Goal: Task Accomplishment & Management: Manage account settings

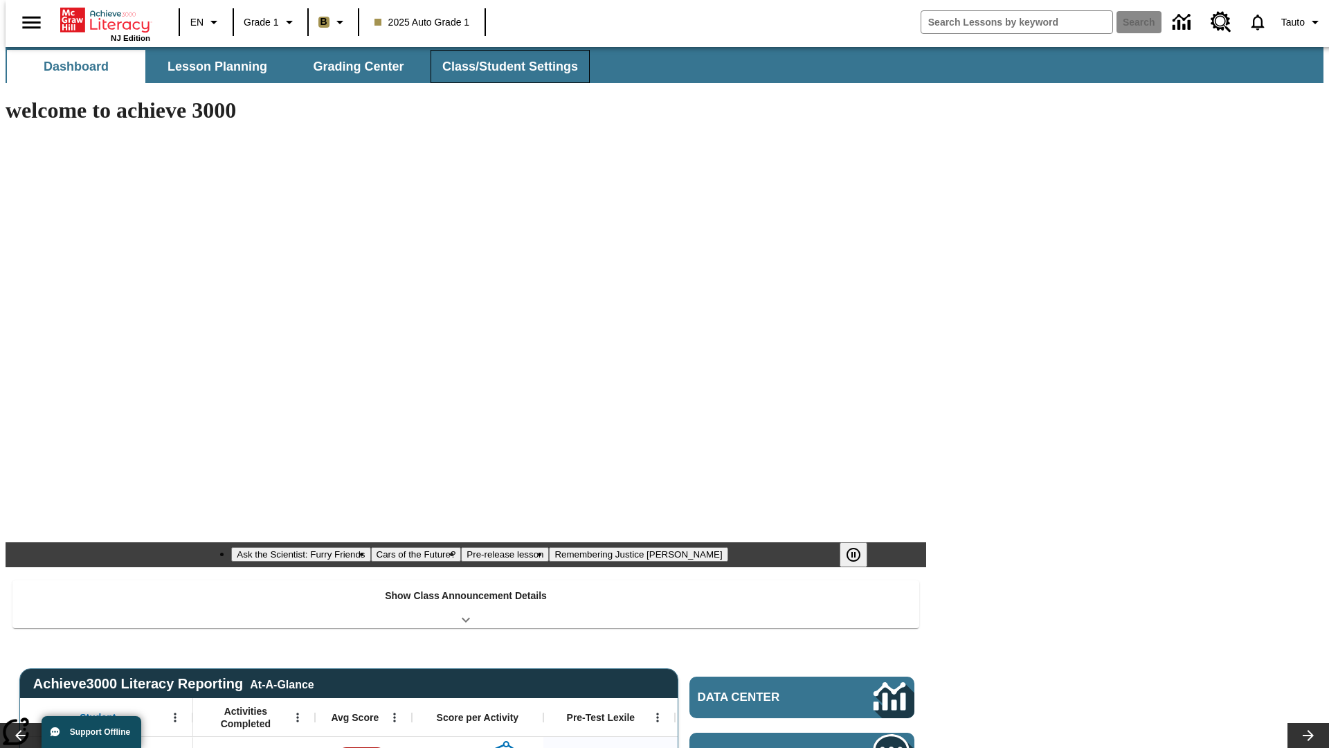
click at [503, 66] on button "Class/Student Settings" at bounding box center [510, 66] width 159 height 33
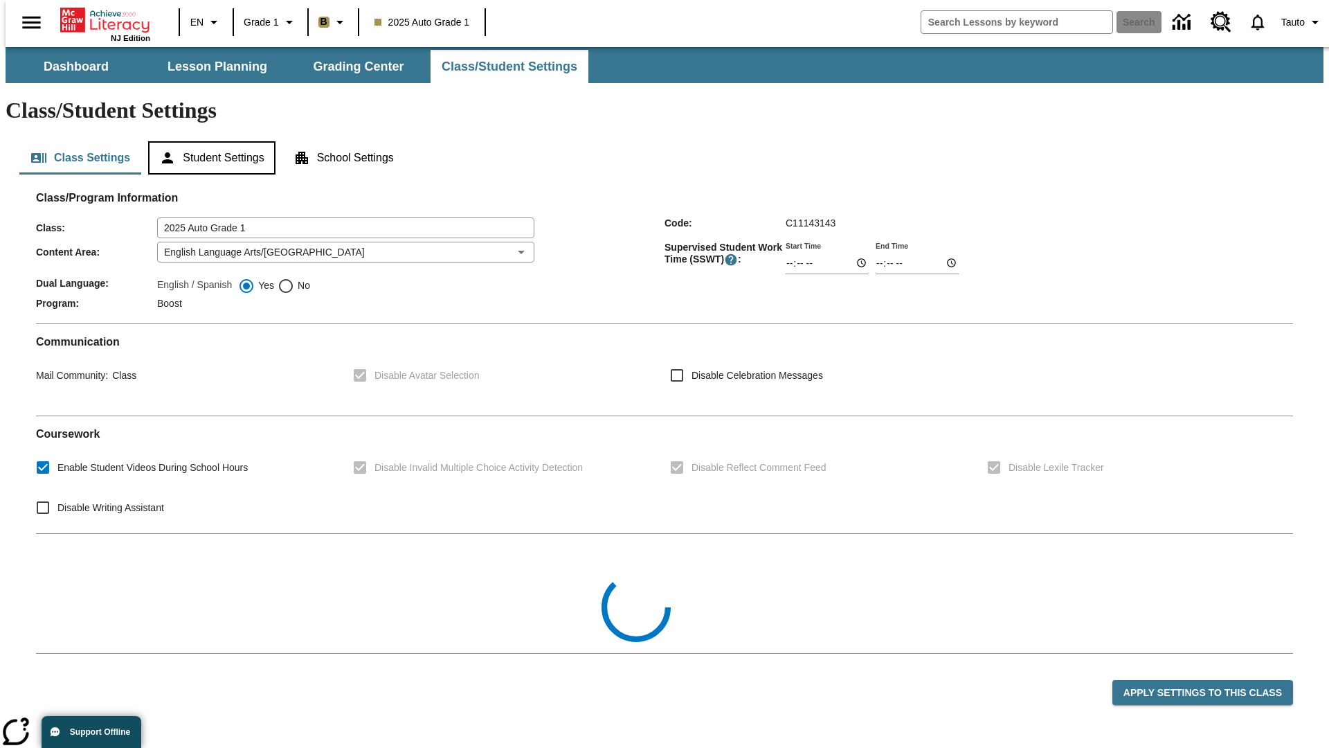
click at [208, 141] on button "Student Settings" at bounding box center [211, 157] width 127 height 33
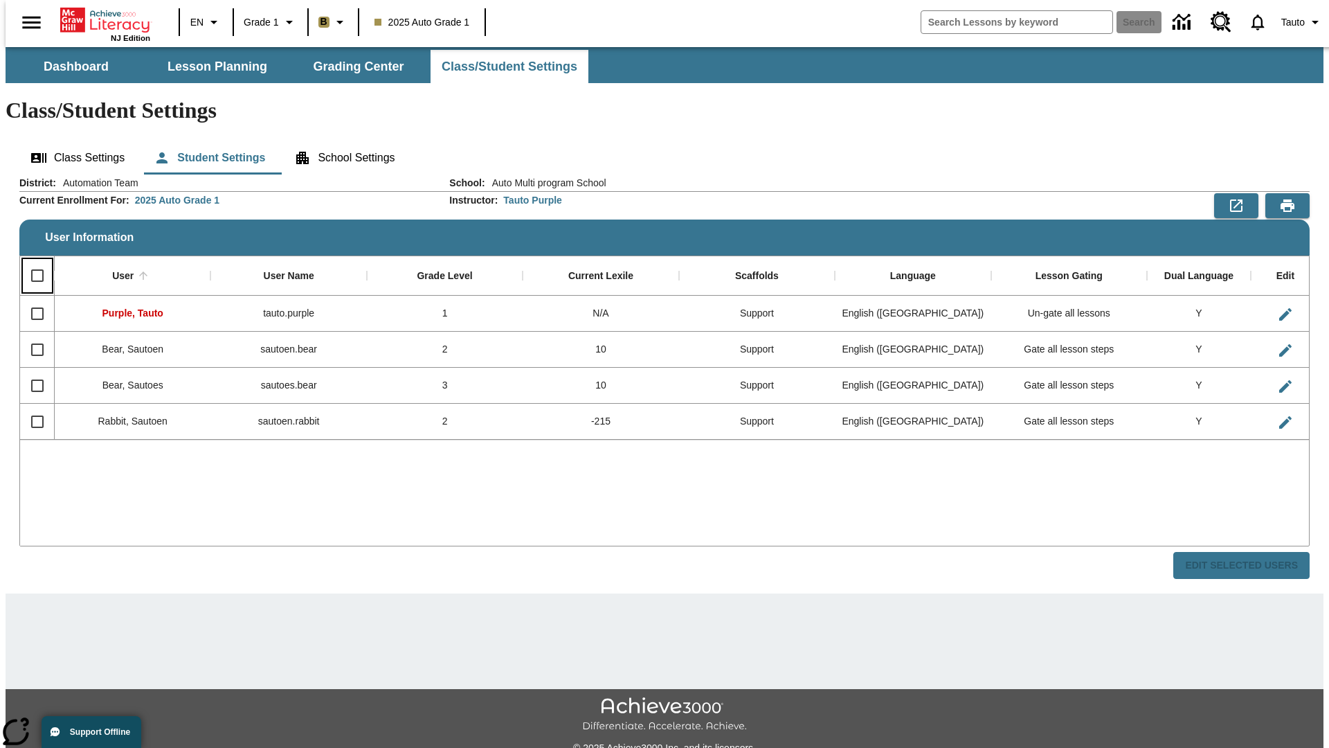
click at [31, 261] on input "Select all rows" at bounding box center [37, 275] width 29 height 29
checkbox input "true"
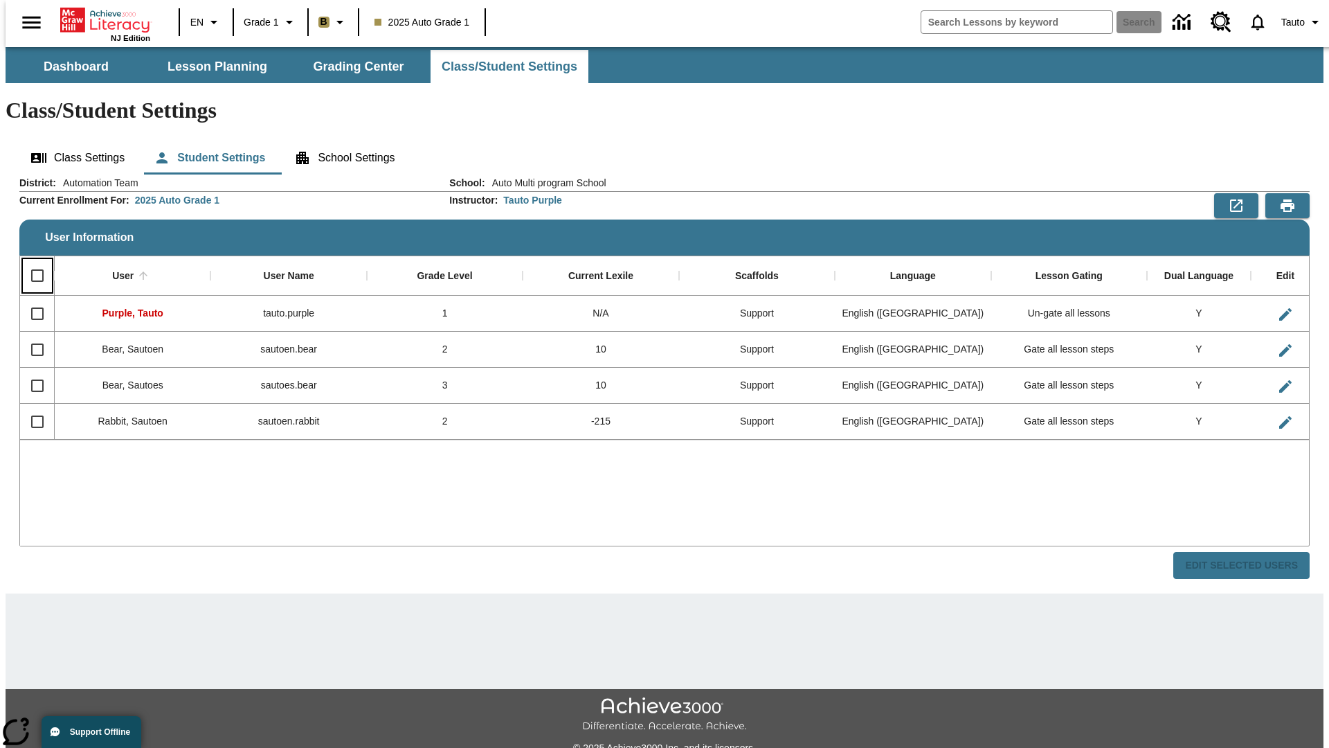
checkbox input "true"
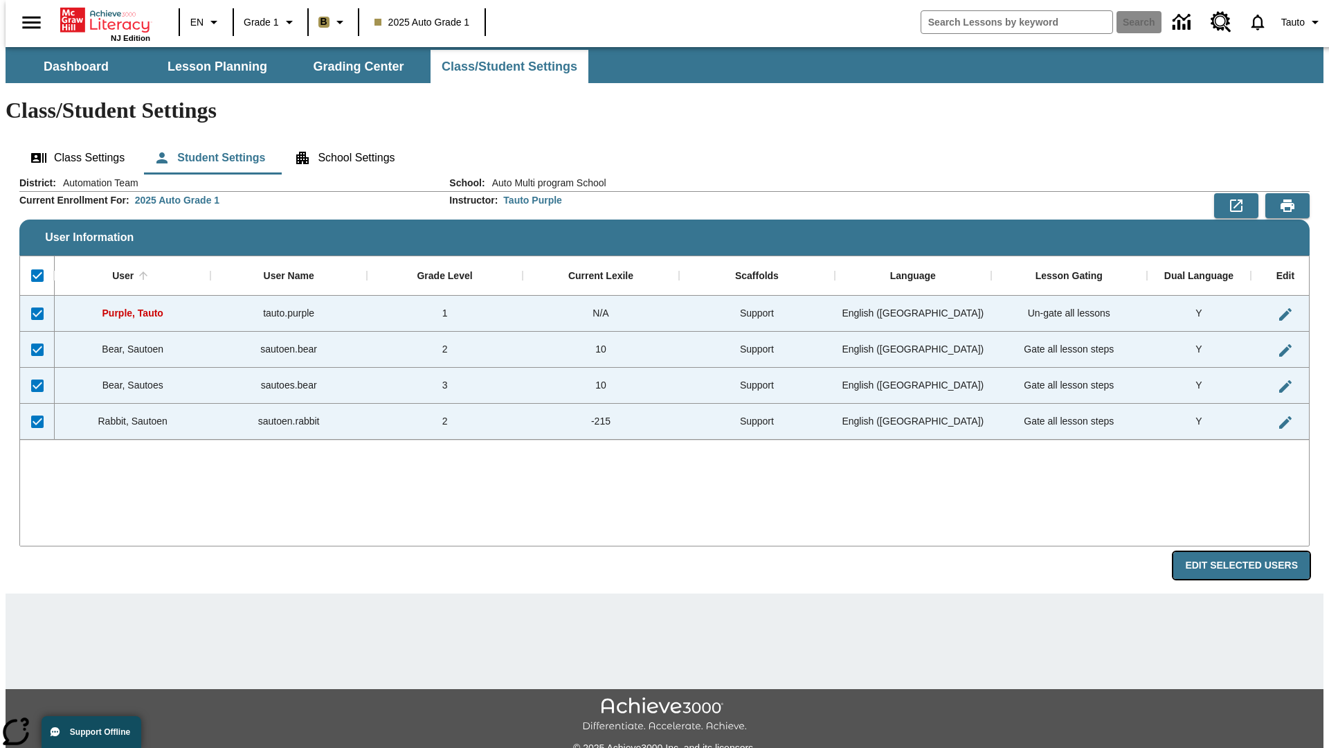
click at [1252, 552] on button "Edit Selected Users" at bounding box center [1241, 565] width 136 height 27
